Goal: Contribute content: Add original content to the website for others to see

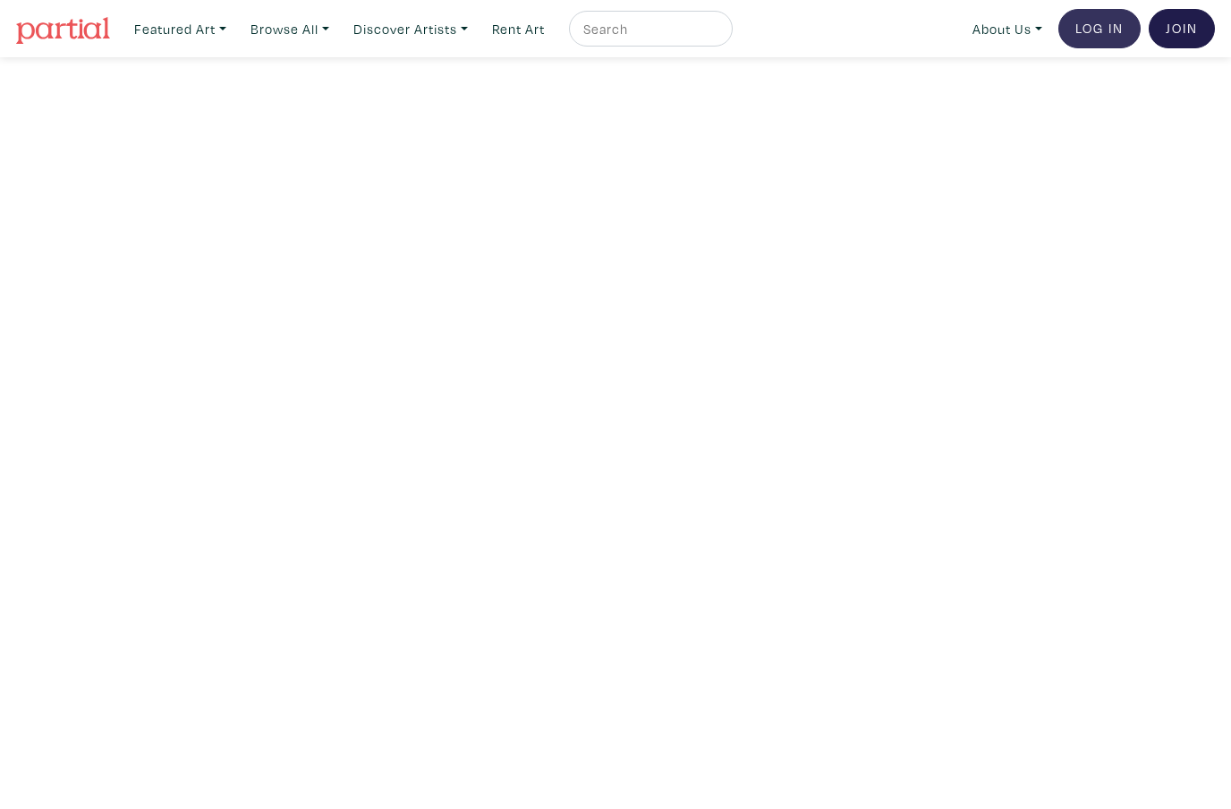
click at [1096, 37] on link "Log In" at bounding box center [1100, 28] width 82 height 39
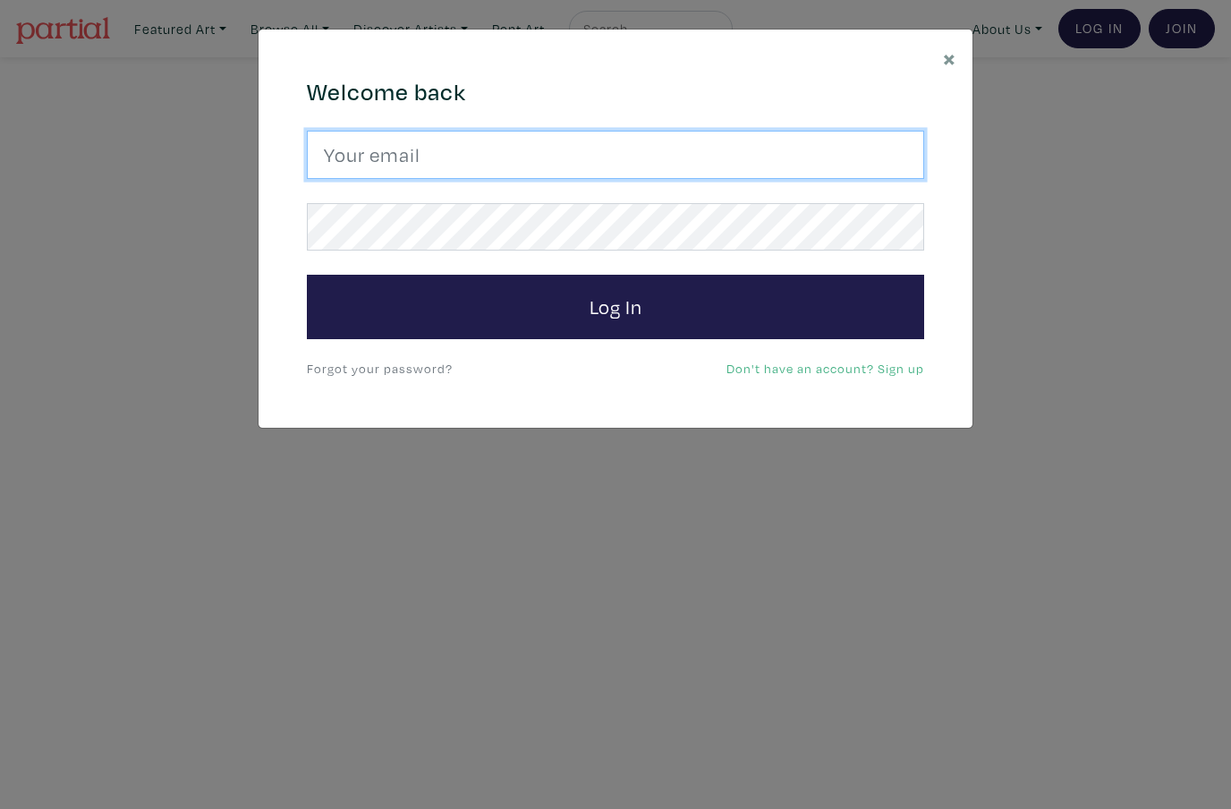
click at [884, 152] on input "email" at bounding box center [616, 155] width 618 height 48
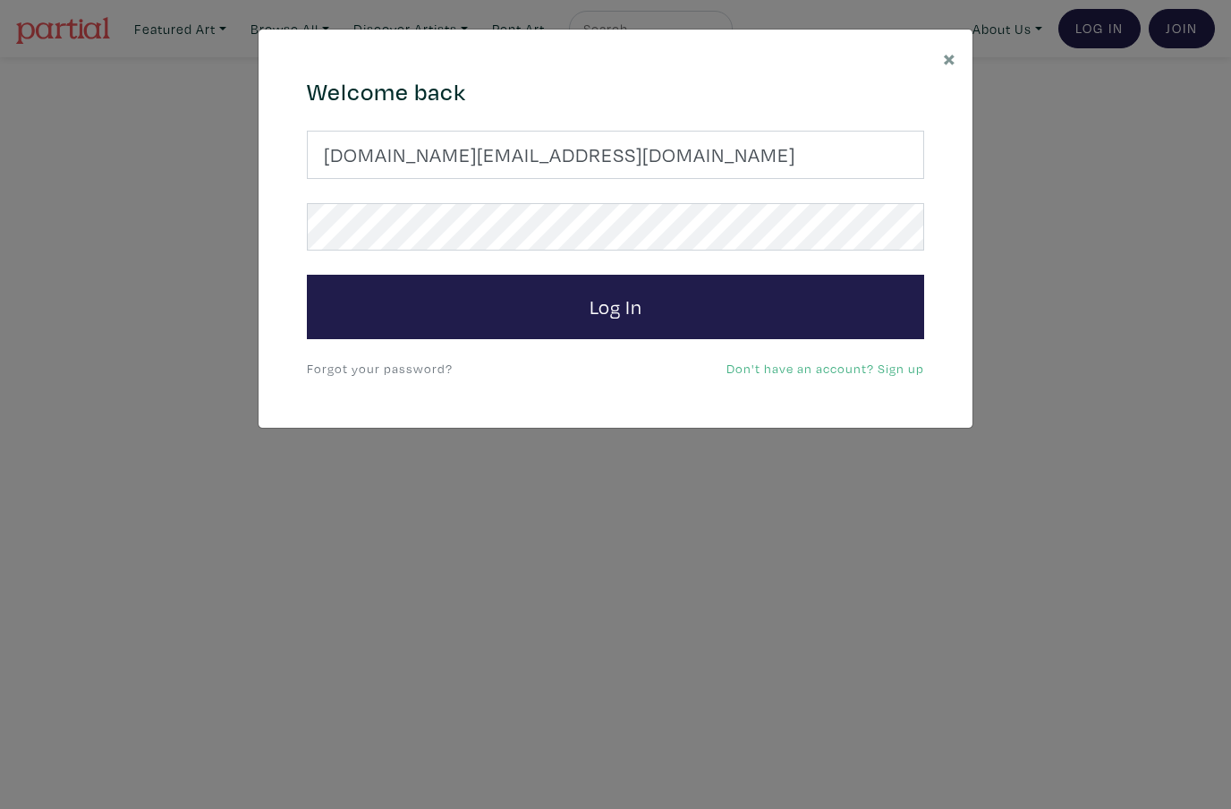
type input "elleesy.art@gmail.com"
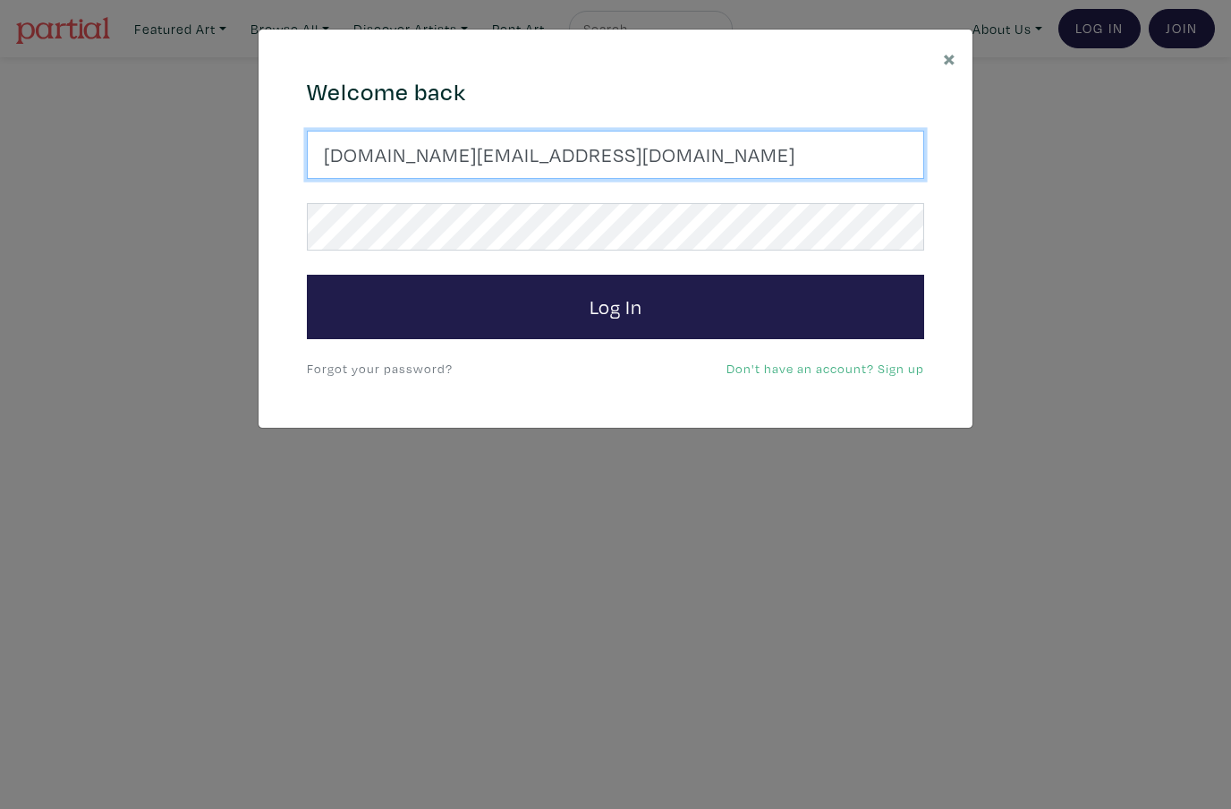
click at [616, 306] on button "Log In" at bounding box center [616, 307] width 618 height 64
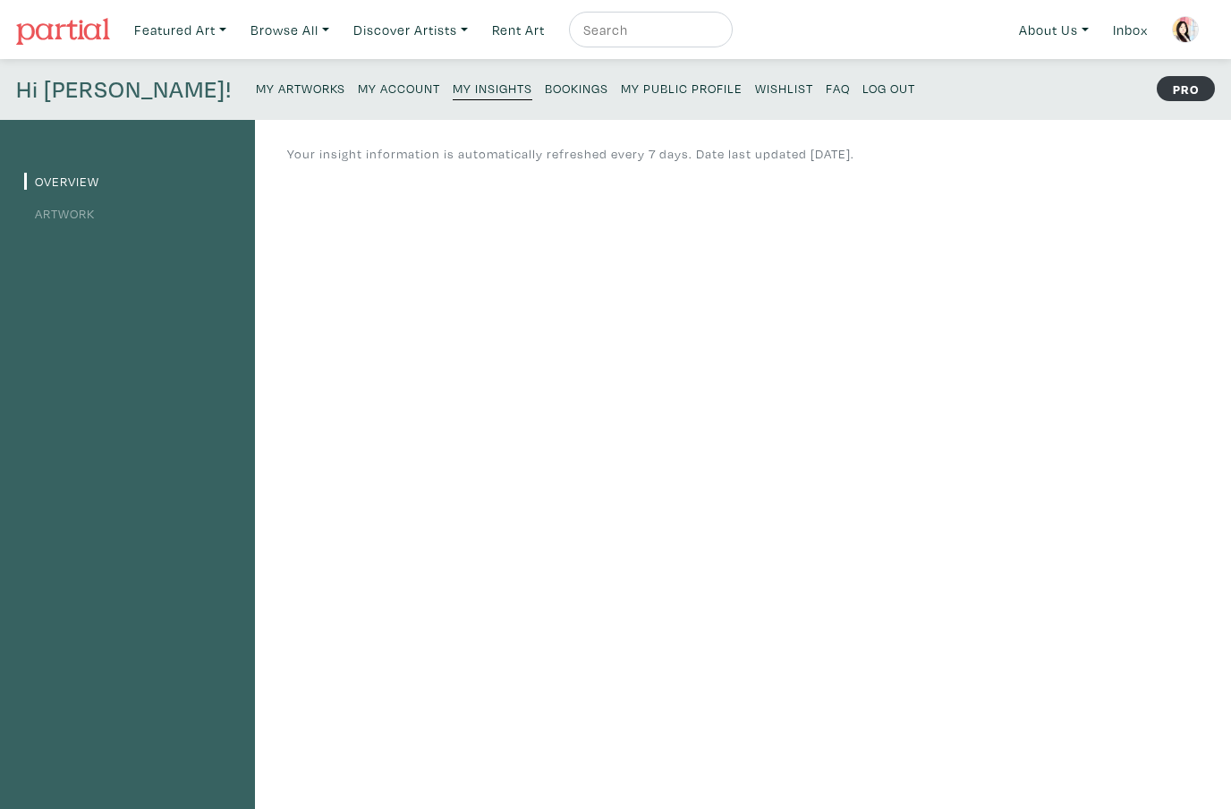
click at [256, 83] on small "My Artworks" at bounding box center [300, 88] width 89 height 17
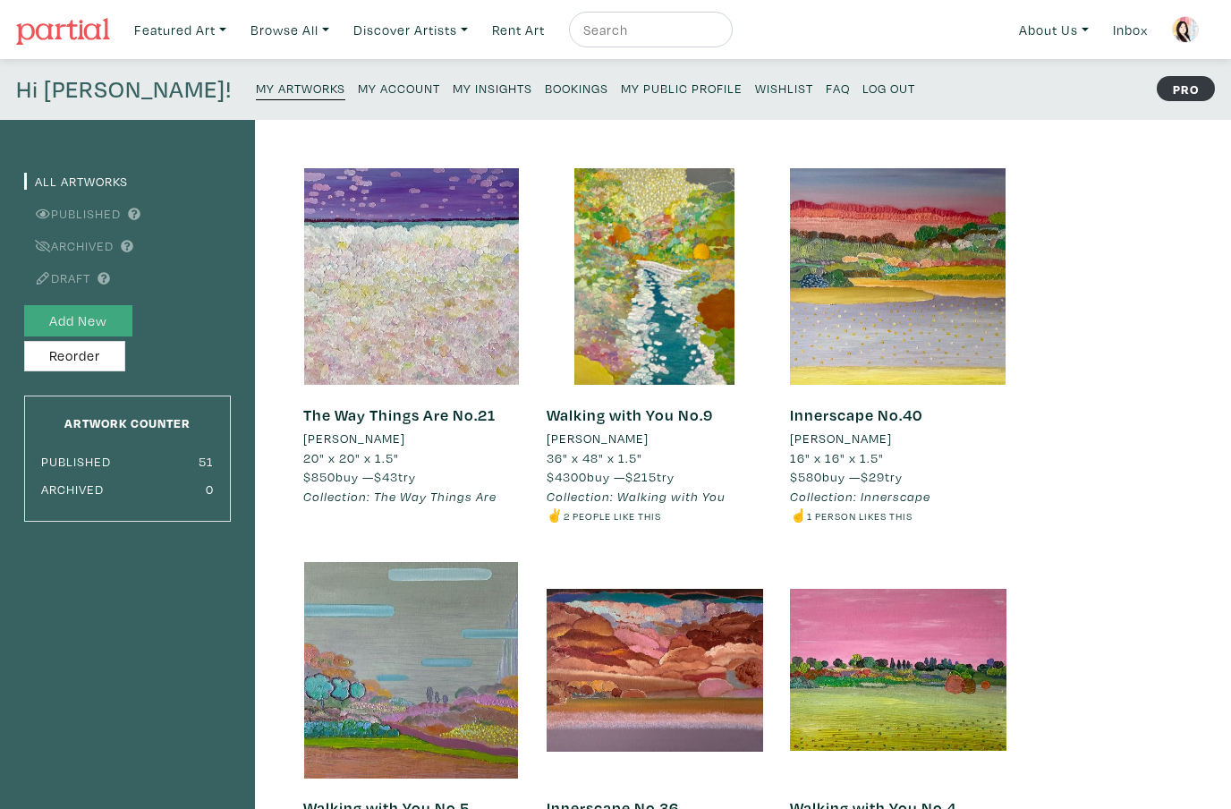
click at [120, 315] on button "Add New" at bounding box center [78, 320] width 108 height 31
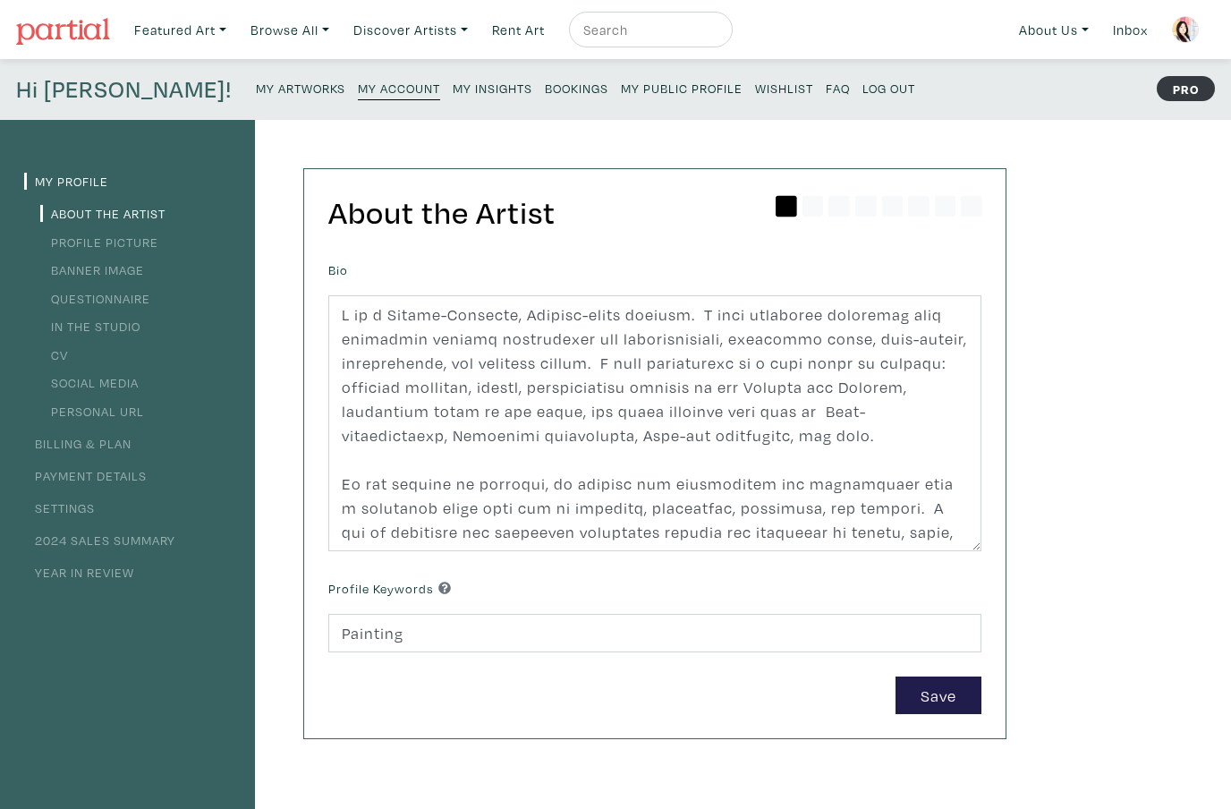
click at [863, 87] on small "Log Out" at bounding box center [889, 88] width 53 height 17
